Goal: Task Accomplishment & Management: Manage account settings

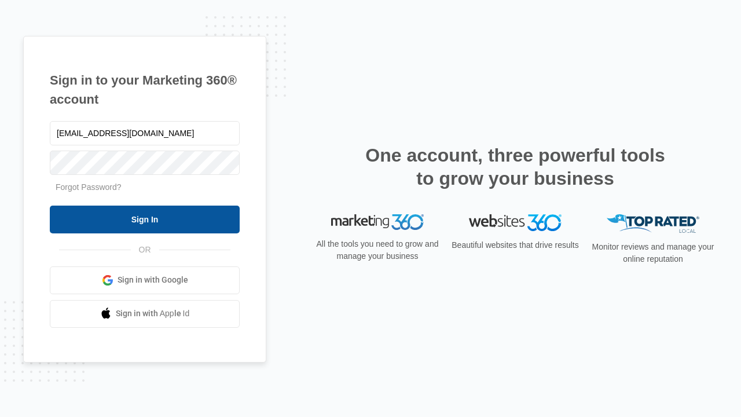
click at [145, 219] on input "Sign In" at bounding box center [145, 219] width 190 height 28
